Goal: Task Accomplishment & Management: Manage account settings

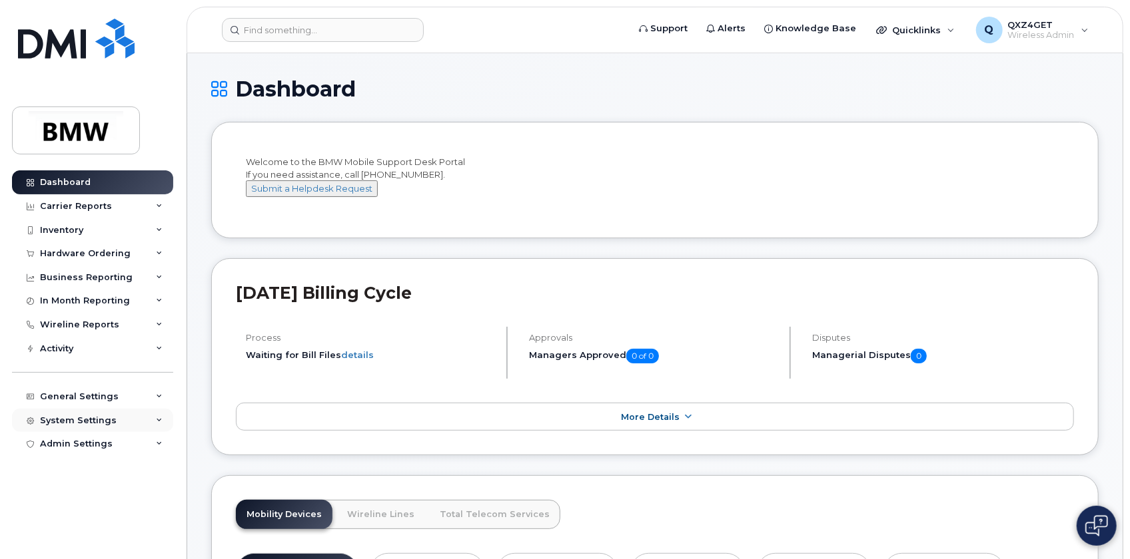
click at [89, 418] on div "System Settings" at bounding box center [78, 421] width 77 height 11
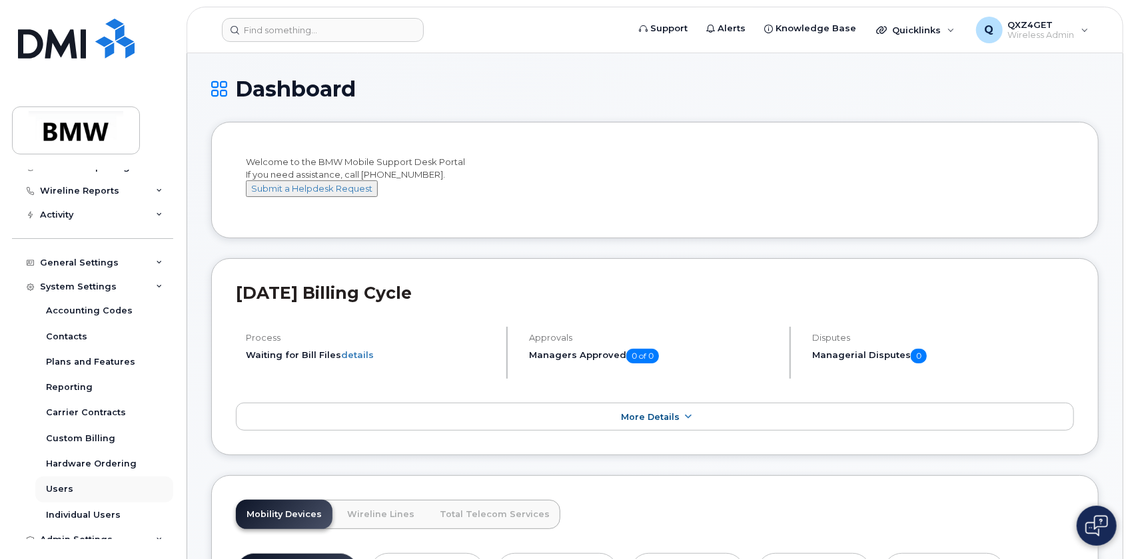
scroll to position [146, 0]
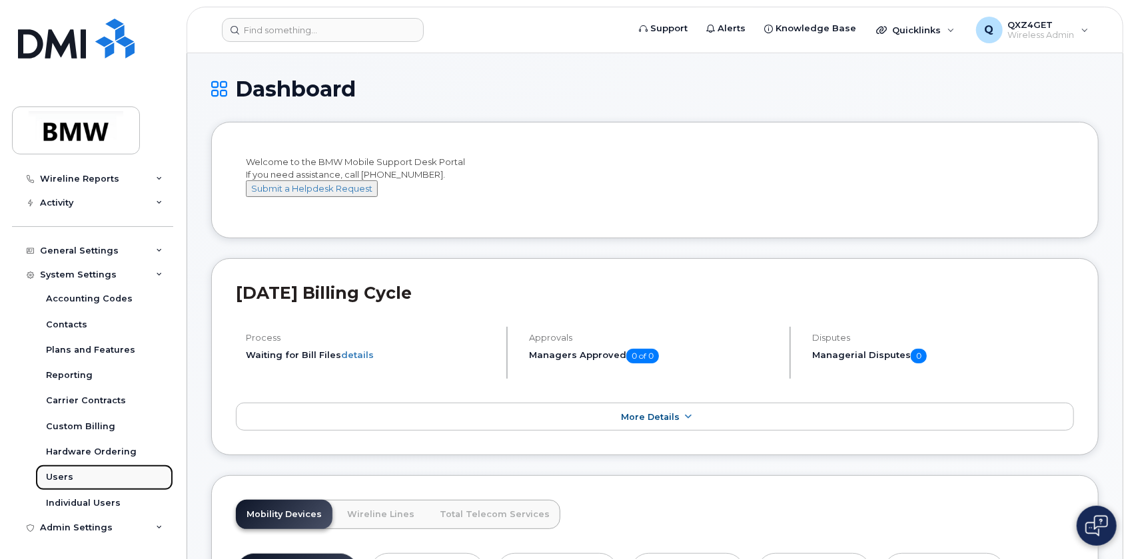
click at [65, 479] on div "Users" at bounding box center [59, 478] width 27 height 12
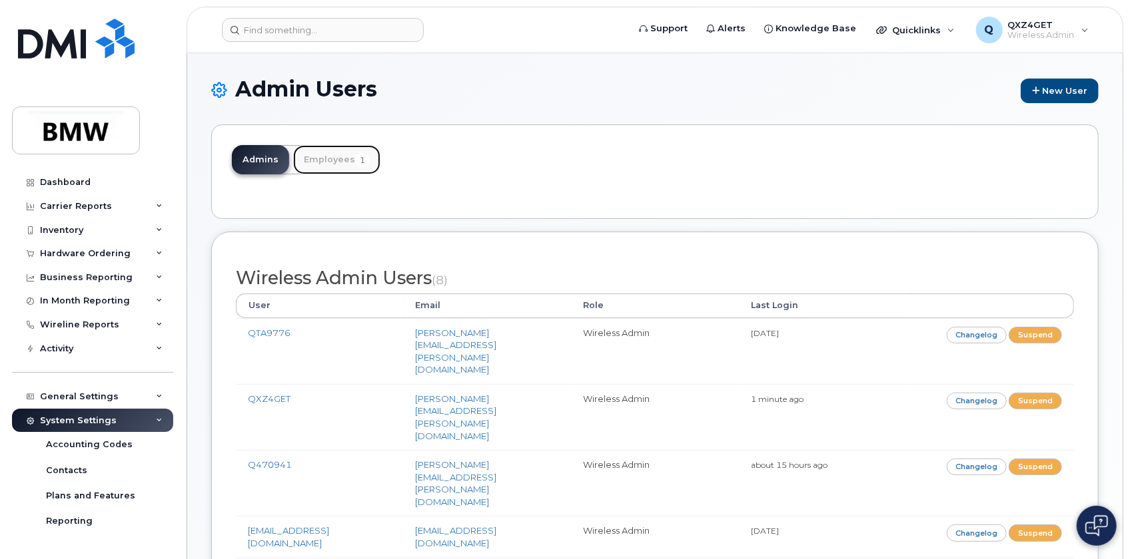
click at [334, 151] on link "Employees 1" at bounding box center [336, 159] width 87 height 29
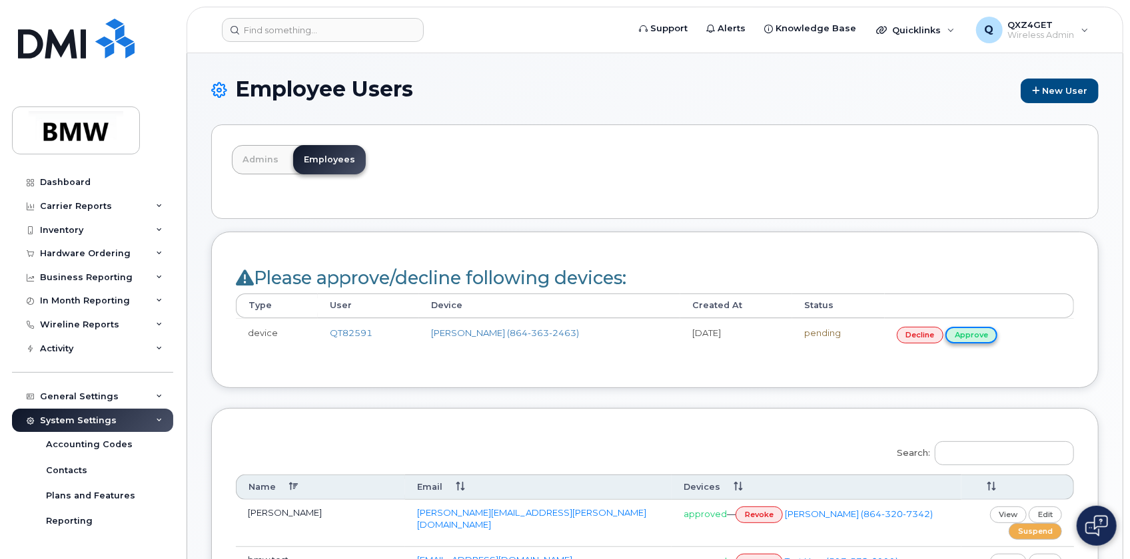
click at [974, 330] on link "approve" at bounding box center [971, 335] width 52 height 17
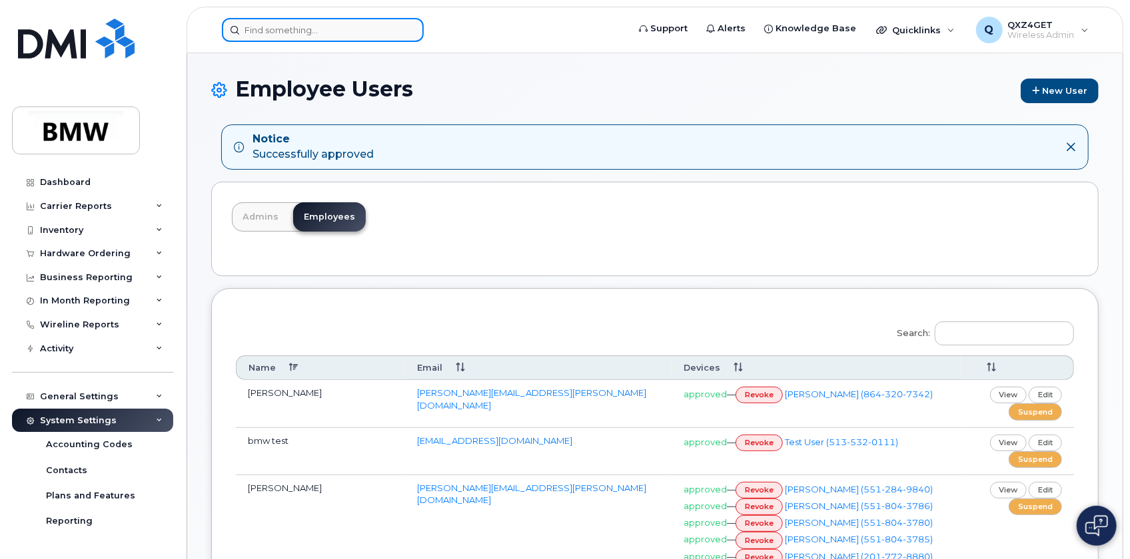
click at [274, 28] on input at bounding box center [323, 30] width 202 height 24
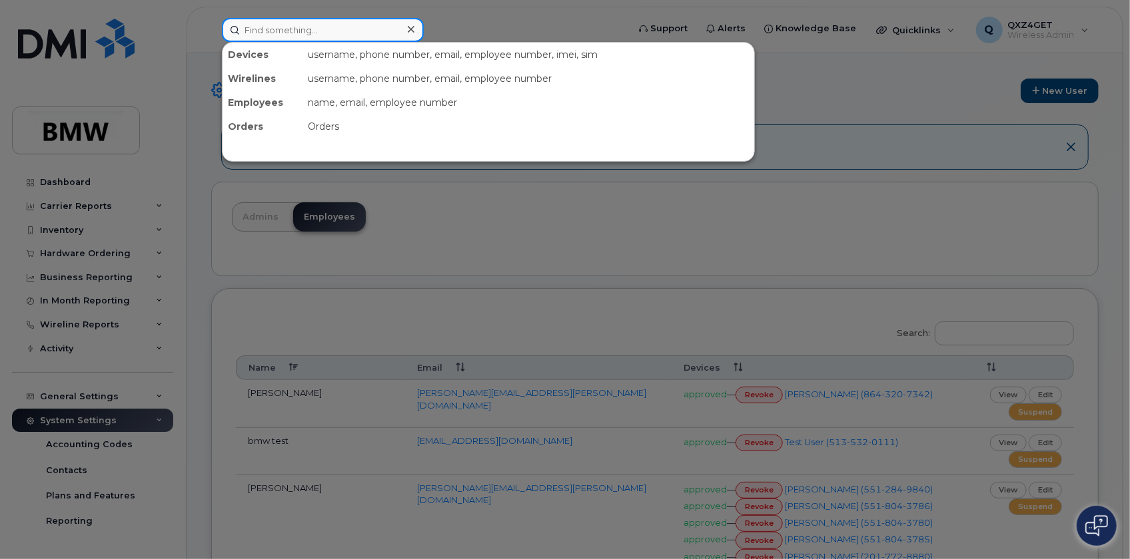
paste input "Pamela Vazquez"
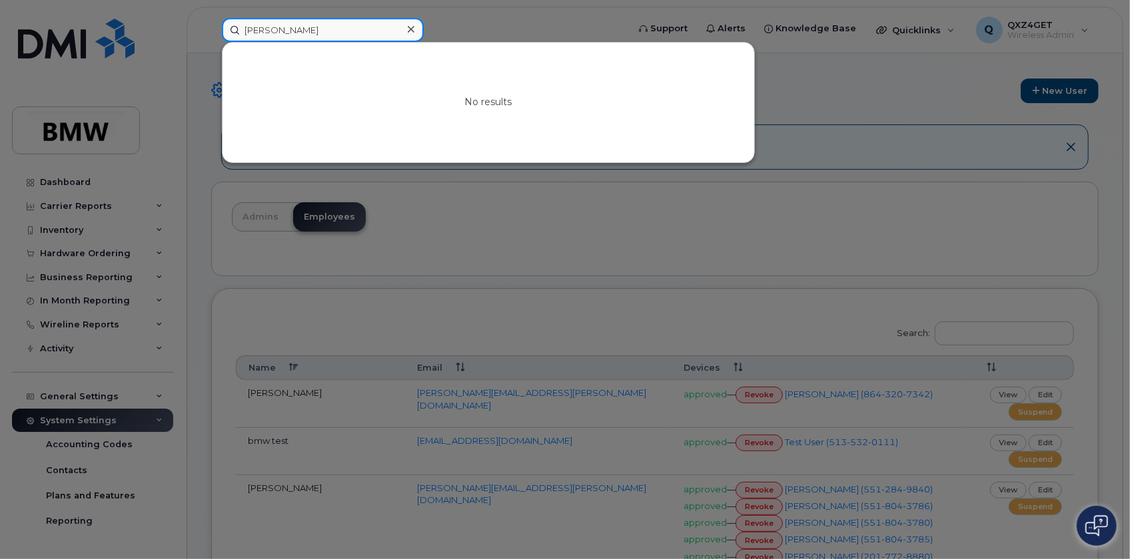
drag, startPoint x: 306, startPoint y: 28, endPoint x: 316, endPoint y: 28, distance: 10.7
click at [306, 28] on input "Pamela Vazquez" at bounding box center [323, 30] width 202 height 24
click at [368, 29] on input "Pamela Vazquez" at bounding box center [323, 30] width 202 height 24
drag, startPoint x: 366, startPoint y: 29, endPoint x: 136, endPoint y: 28, distance: 229.8
click at [211, 28] on div "Pamela Vazquez No results" at bounding box center [420, 30] width 418 height 24
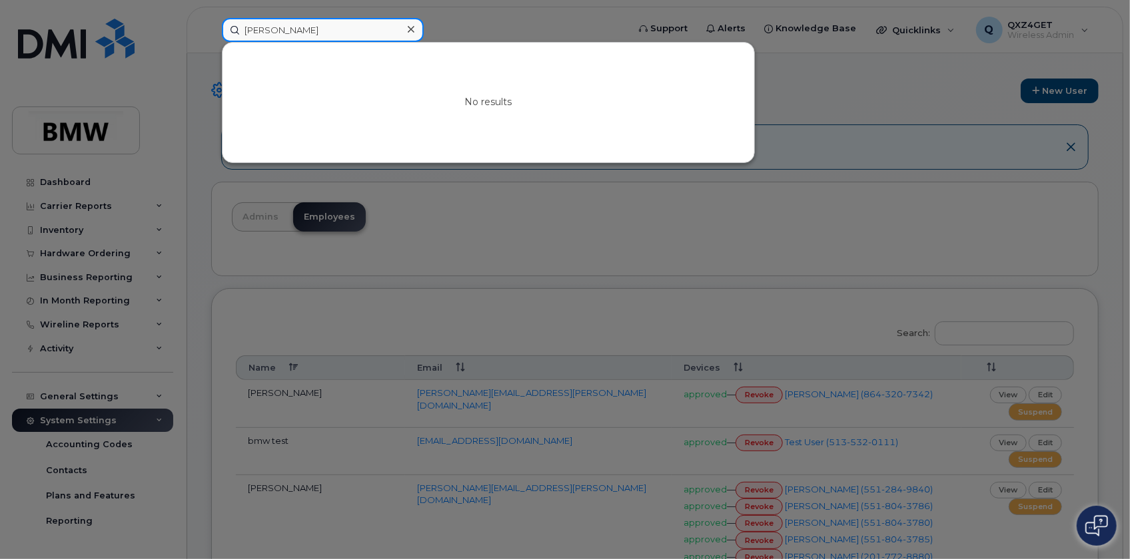
paste input ".Vazquez@bmwmc.com"
type input "Pamela.Vazquez@bmwmc.com"
click at [406, 27] on div at bounding box center [410, 29] width 19 height 19
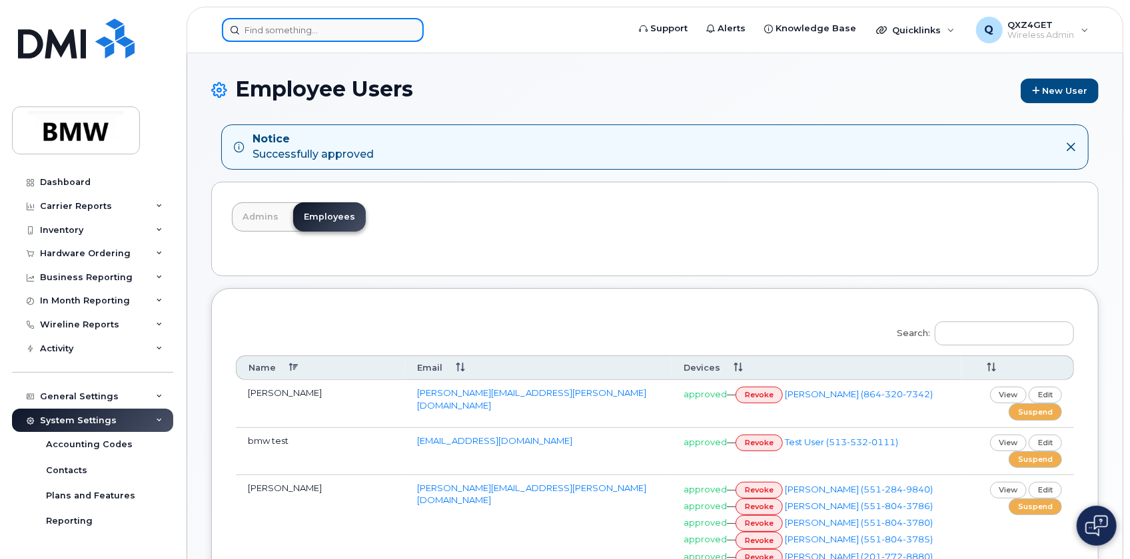
click at [314, 27] on input at bounding box center [323, 30] width 202 height 24
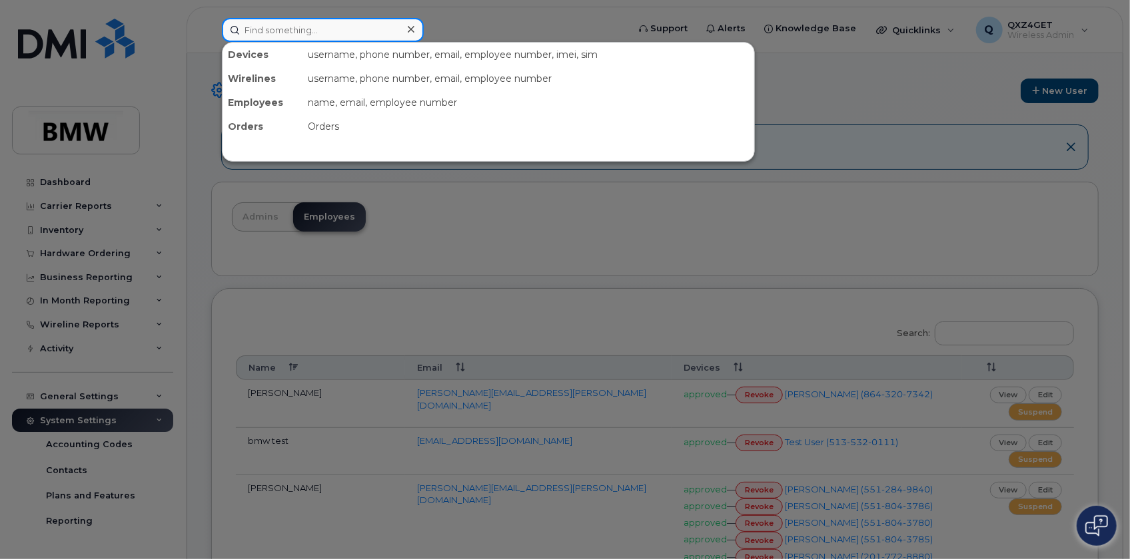
paste input "ernesto.cantu@bmwmc.com"
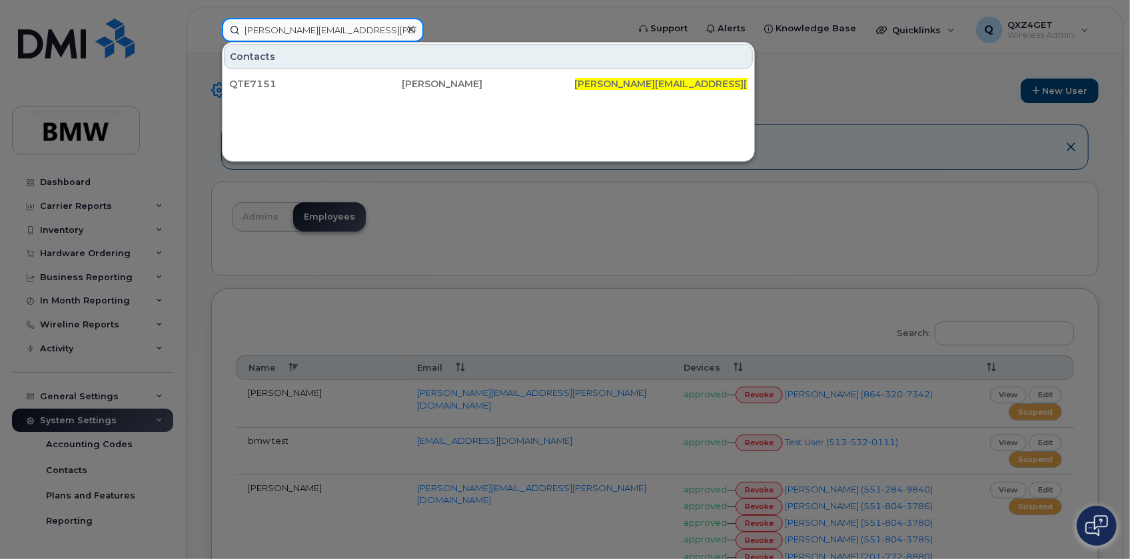
type input "ernesto.cantu@bmwmc.com"
click at [408, 25] on icon at bounding box center [411, 29] width 7 height 11
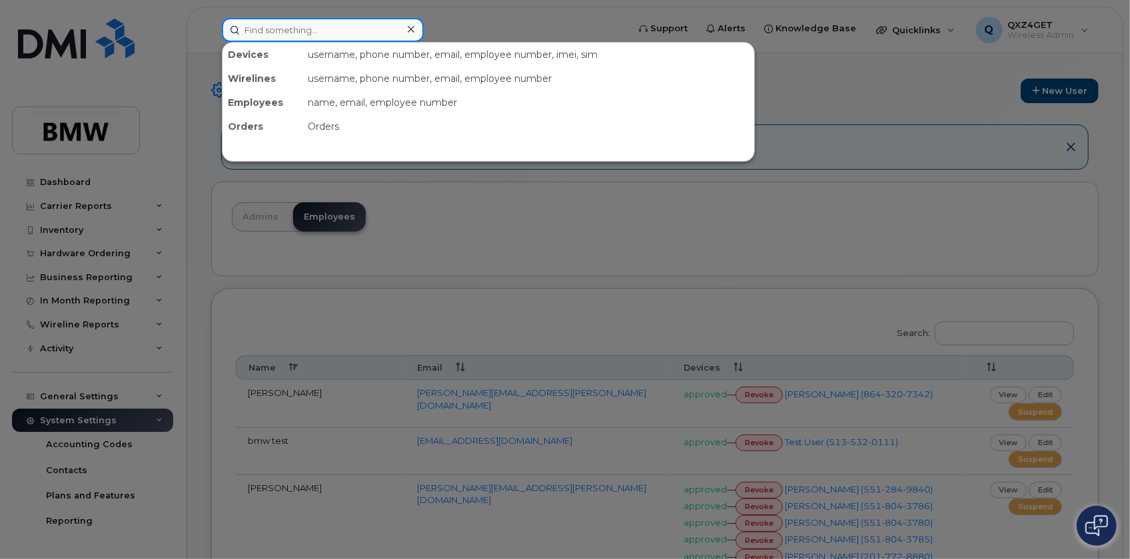
click at [296, 21] on input at bounding box center [323, 30] width 202 height 24
paste input "jordan.sizemore@bmwmc.com"
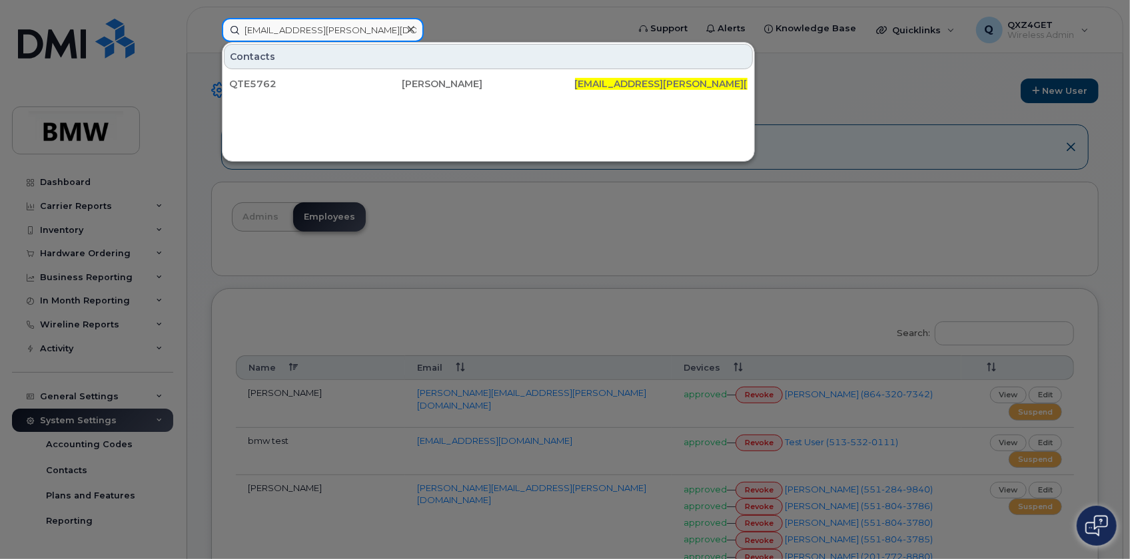
type input "jordan.sizemore@bmwmc.com"
click at [411, 27] on icon at bounding box center [411, 29] width 7 height 11
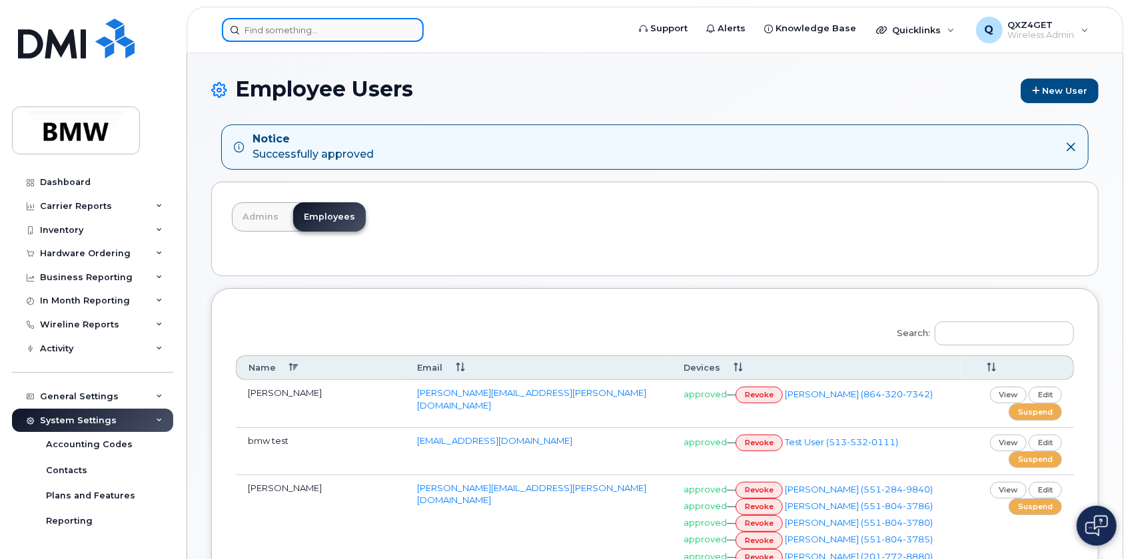
click at [280, 28] on input at bounding box center [323, 30] width 202 height 24
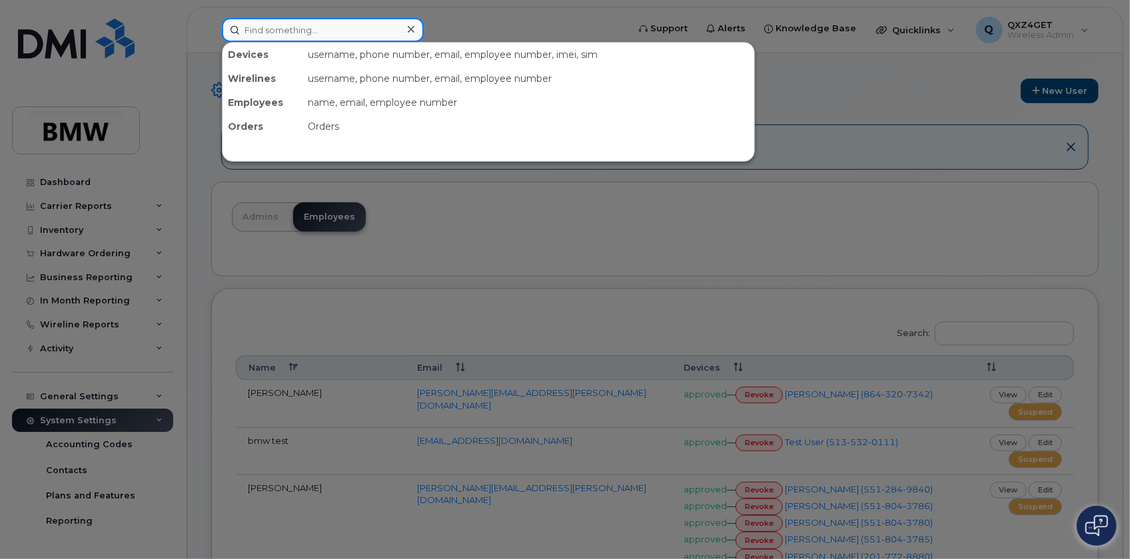
paste input "trevor.myers@bmwmc.com"
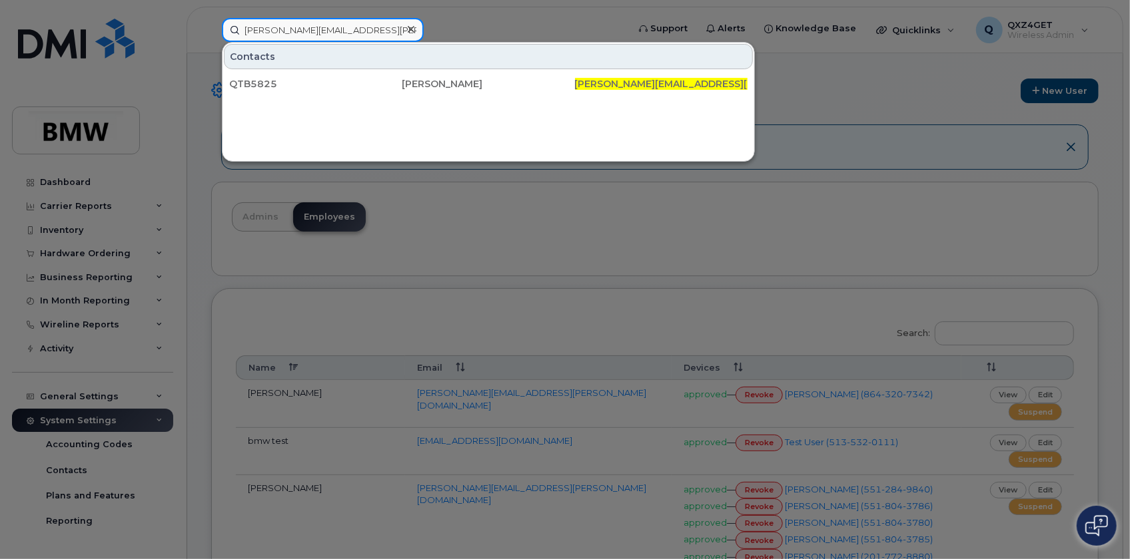
type input "trevor.myers@bmwmc.com"
